Goal: Transaction & Acquisition: Book appointment/travel/reservation

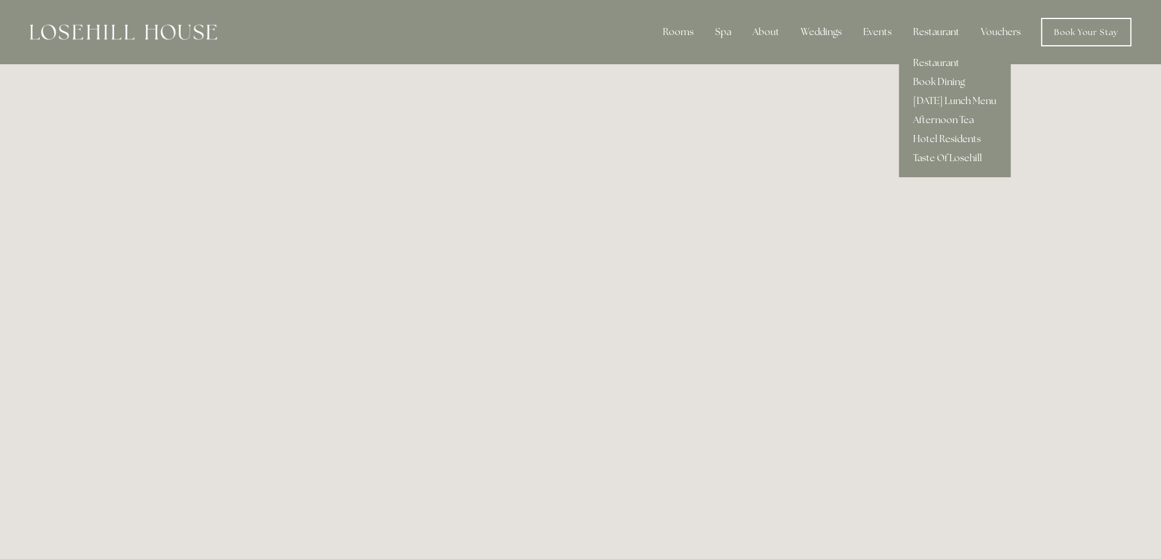
click at [935, 30] on div "Restaurant" at bounding box center [935, 32] width 65 height 24
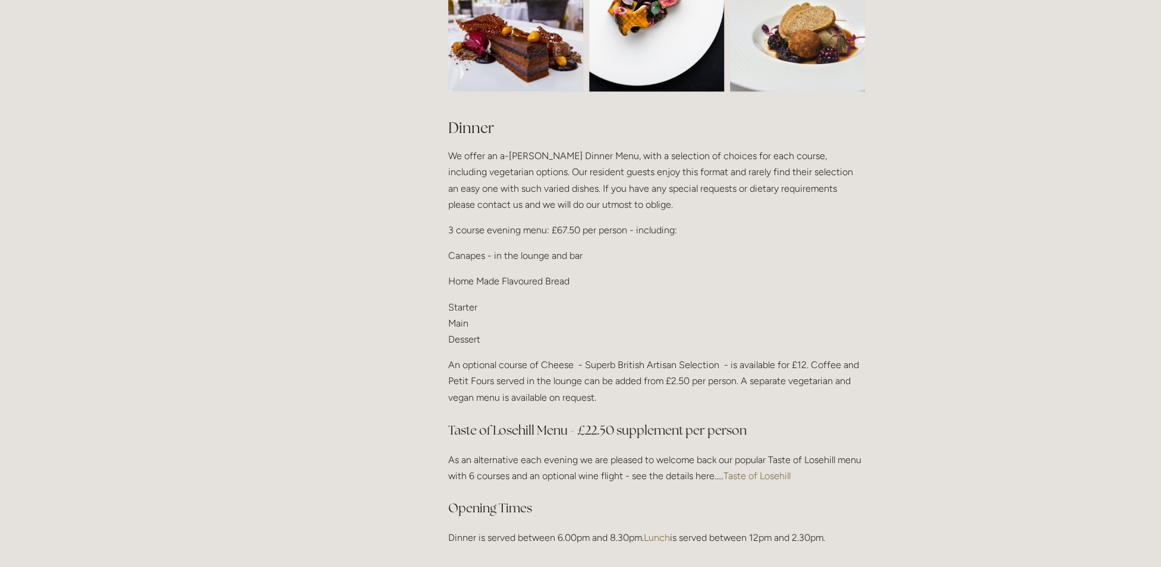
scroll to position [1426, 0]
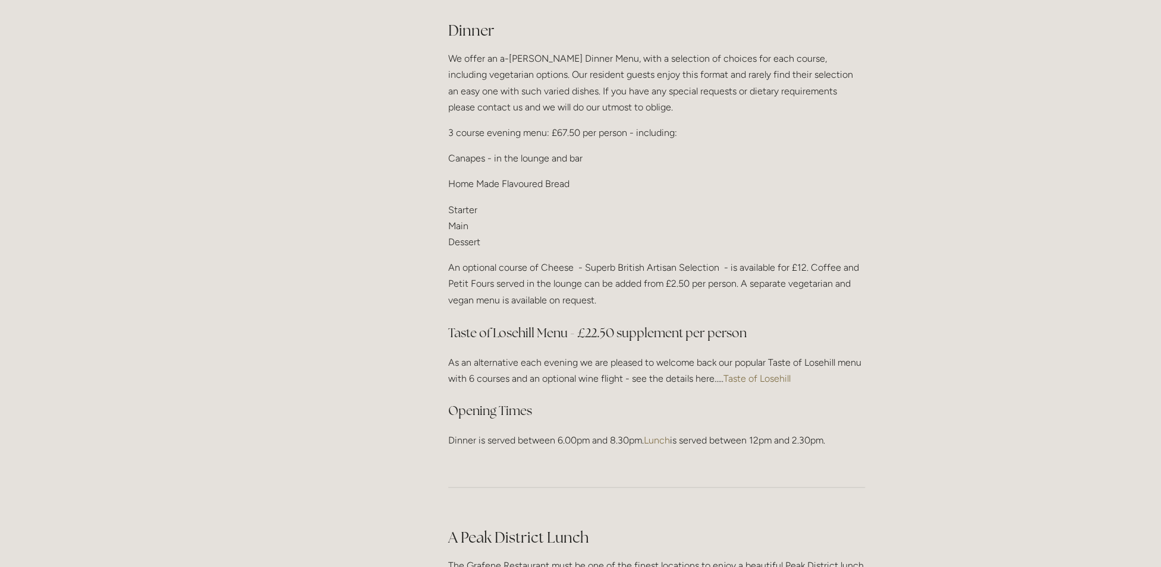
click at [757, 373] on link "Taste of Losehill" at bounding box center [756, 378] width 67 height 11
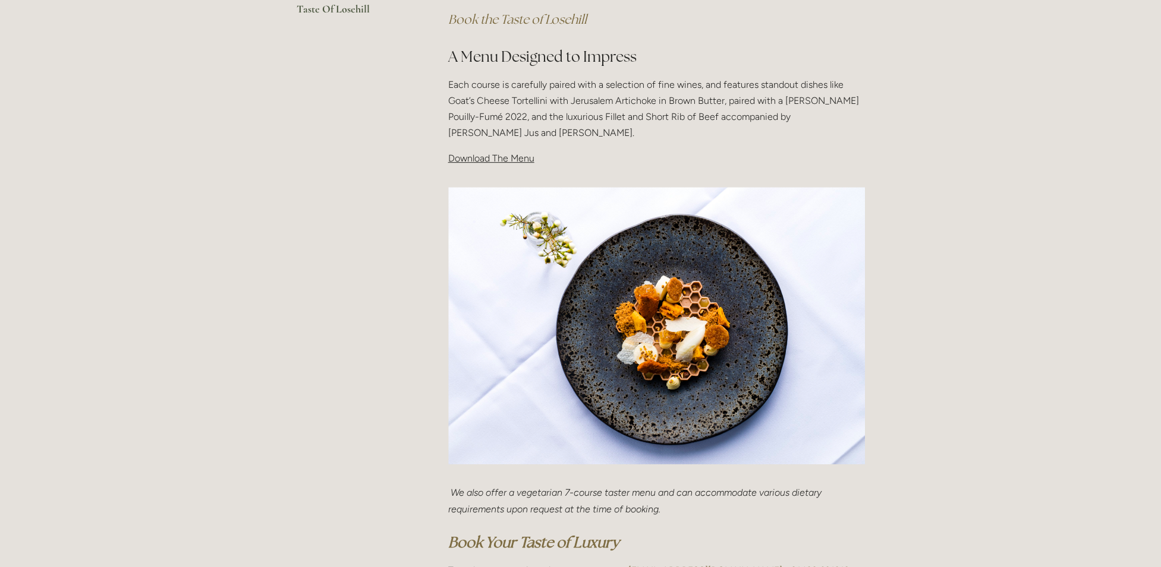
scroll to position [357, 0]
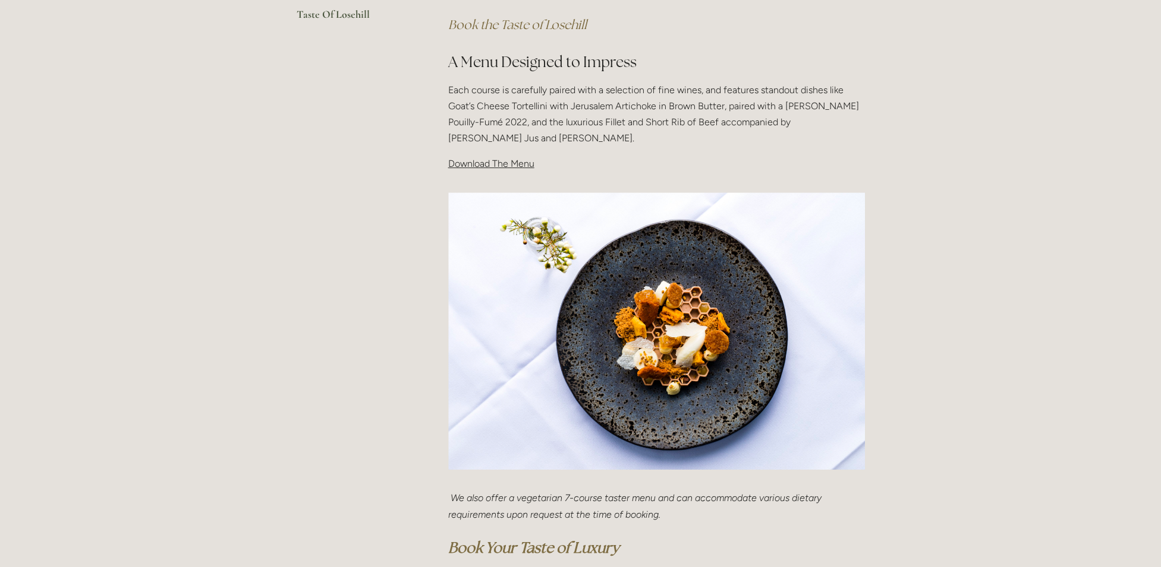
click at [500, 160] on span "Download The Menu" at bounding box center [491, 163] width 86 height 11
click at [491, 165] on span "Download The Menu" at bounding box center [491, 163] width 86 height 11
click at [490, 163] on span "Download The Menu" at bounding box center [491, 163] width 86 height 11
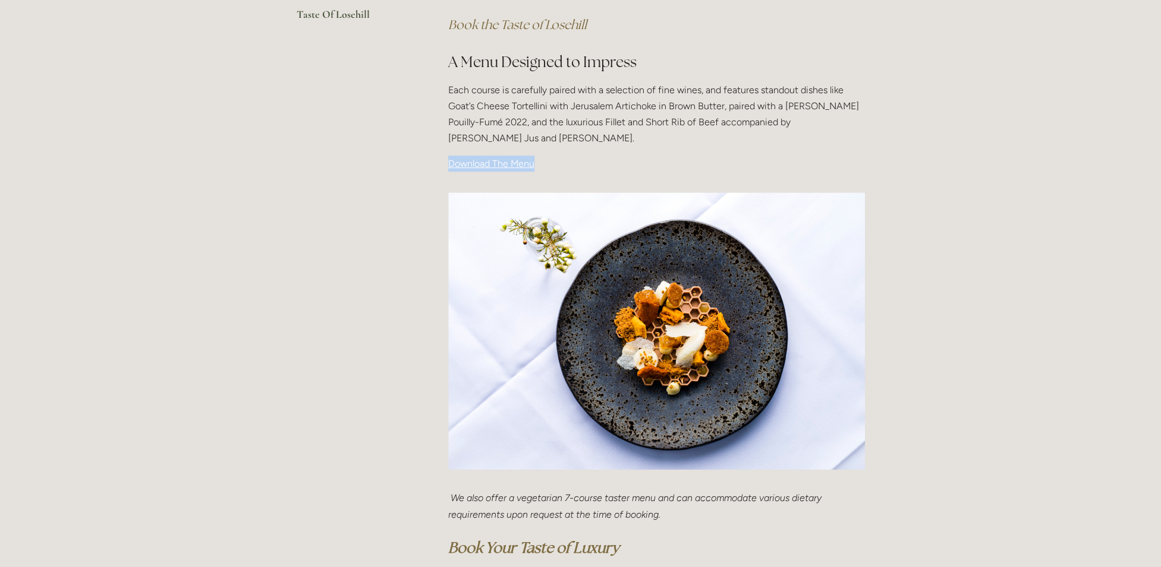
click at [490, 163] on span "Download The Menu" at bounding box center [491, 163] width 86 height 11
click at [595, 162] on p "Download The Menu" at bounding box center [656, 164] width 417 height 16
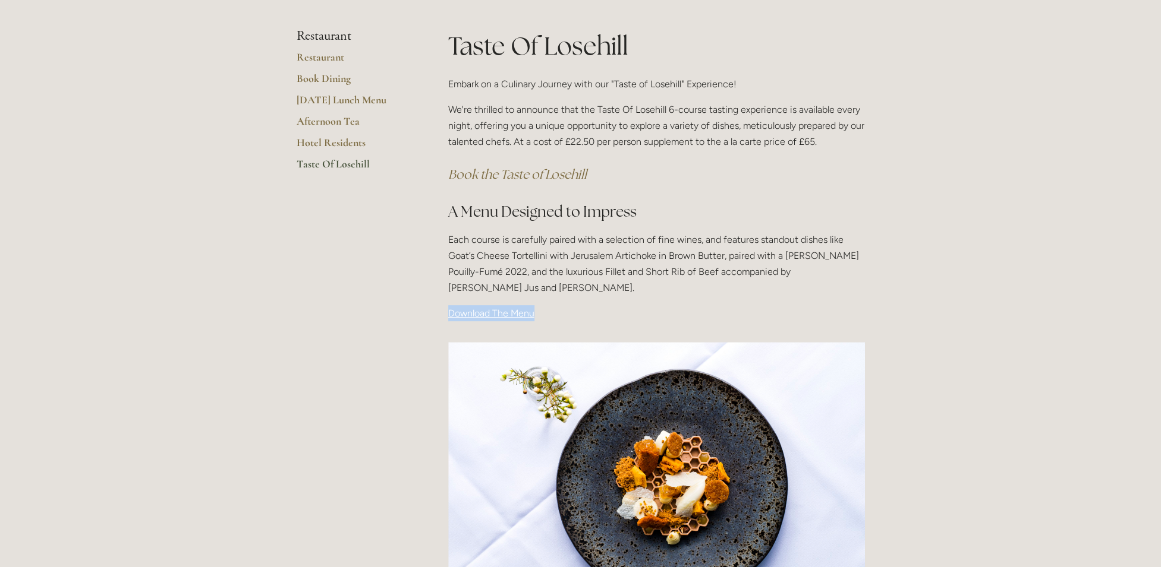
scroll to position [59, 0]
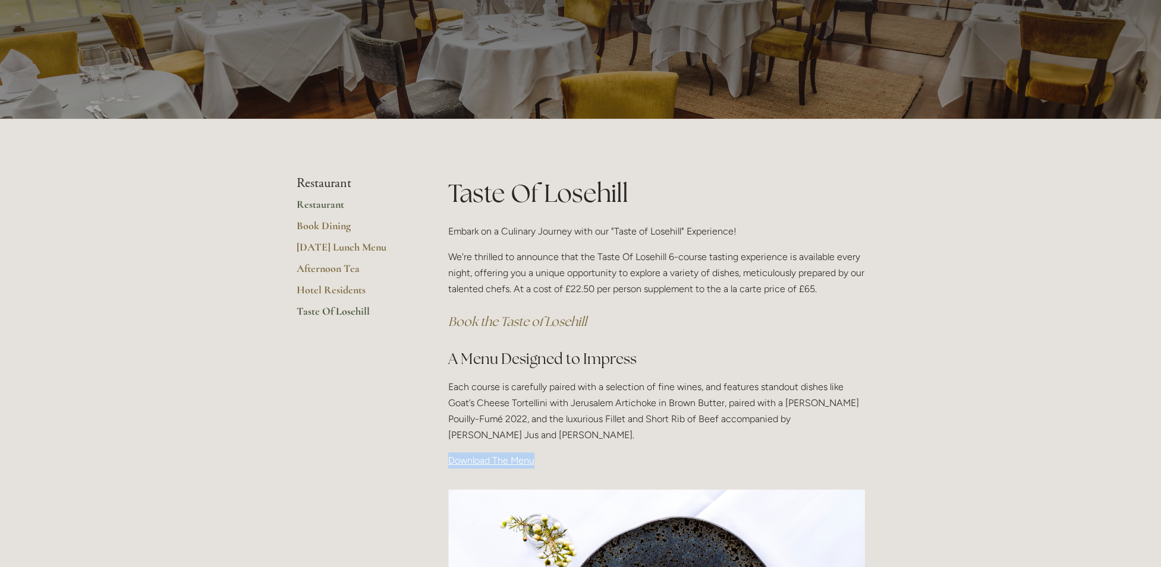
click at [324, 207] on link "Restaurant" at bounding box center [353, 208] width 113 height 21
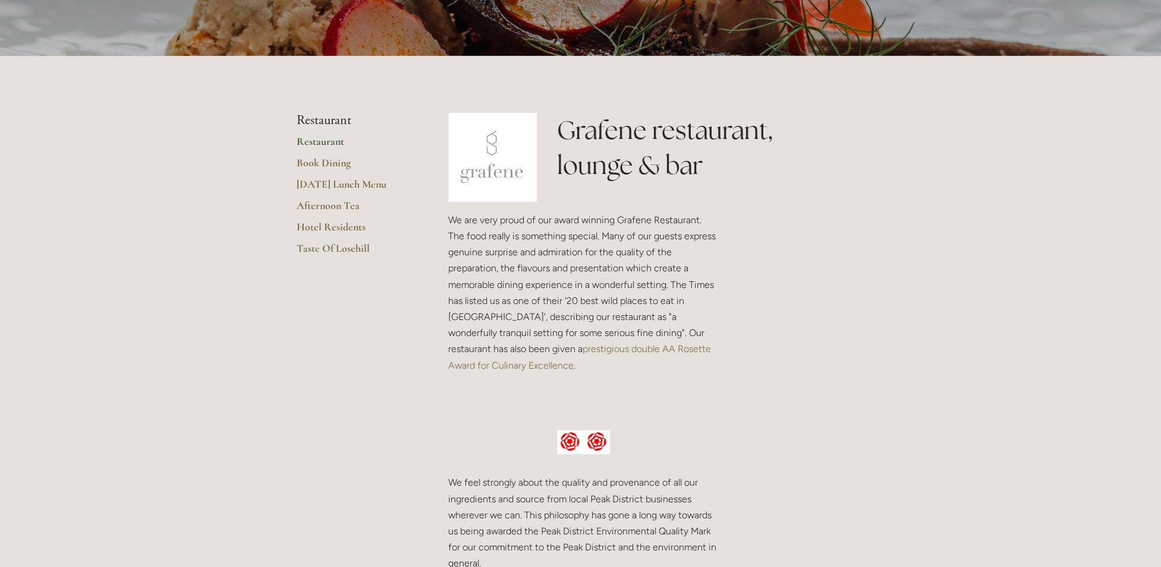
scroll to position [178, 0]
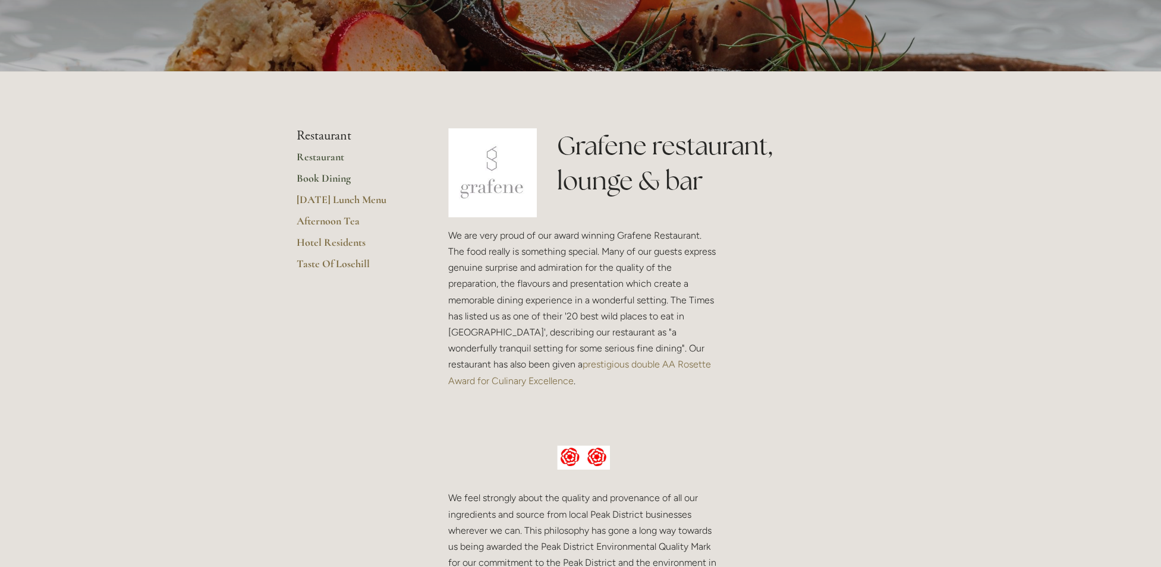
click at [334, 178] on link "Book Dining" at bounding box center [353, 182] width 113 height 21
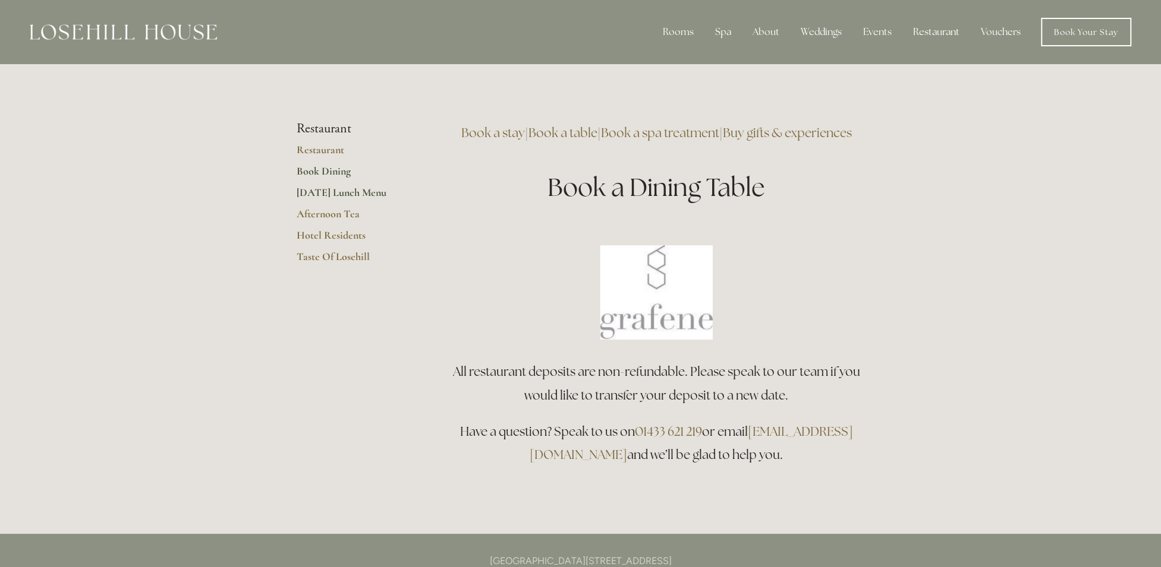
click at [339, 192] on link "[DATE] Lunch Menu" at bounding box center [353, 196] width 113 height 21
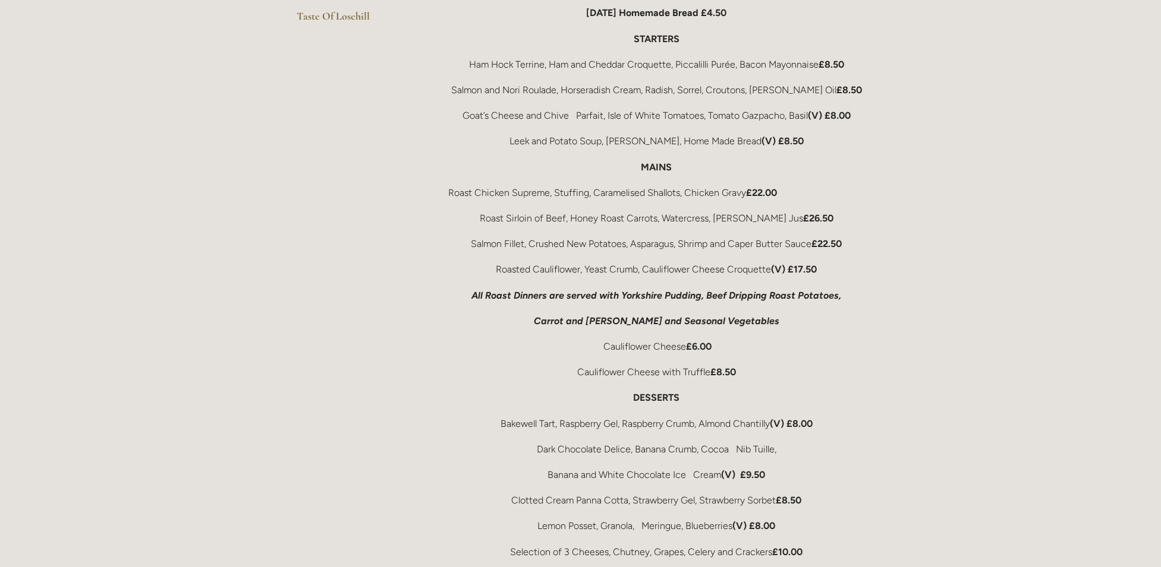
scroll to position [475, 0]
